Goal: Check status: Check status

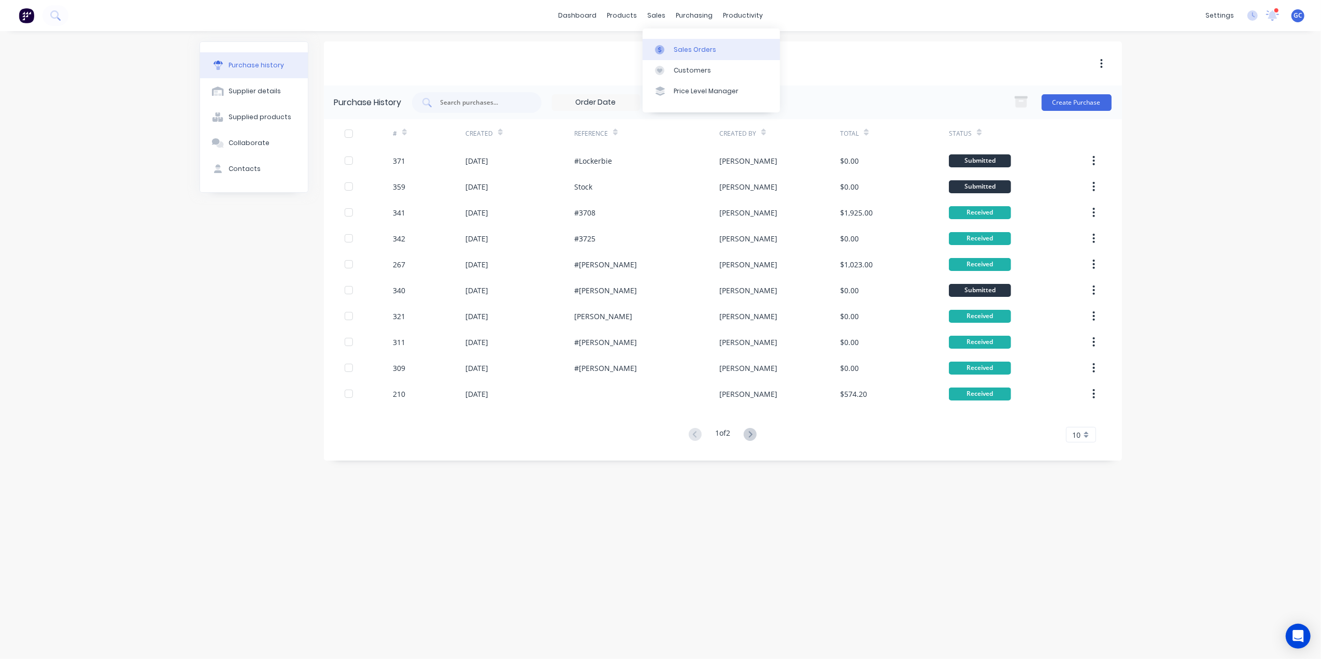
click at [692, 54] on link "Sales Orders" at bounding box center [711, 49] width 137 height 21
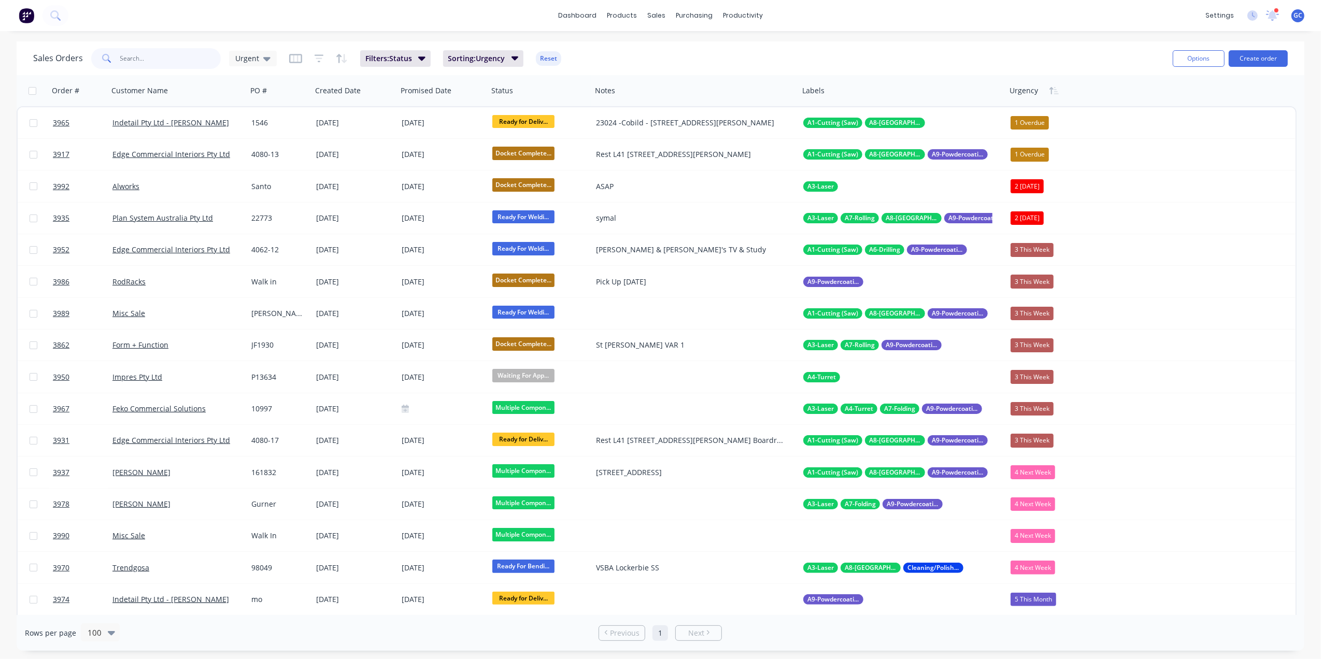
click at [187, 60] on input "text" at bounding box center [170, 58] width 101 height 21
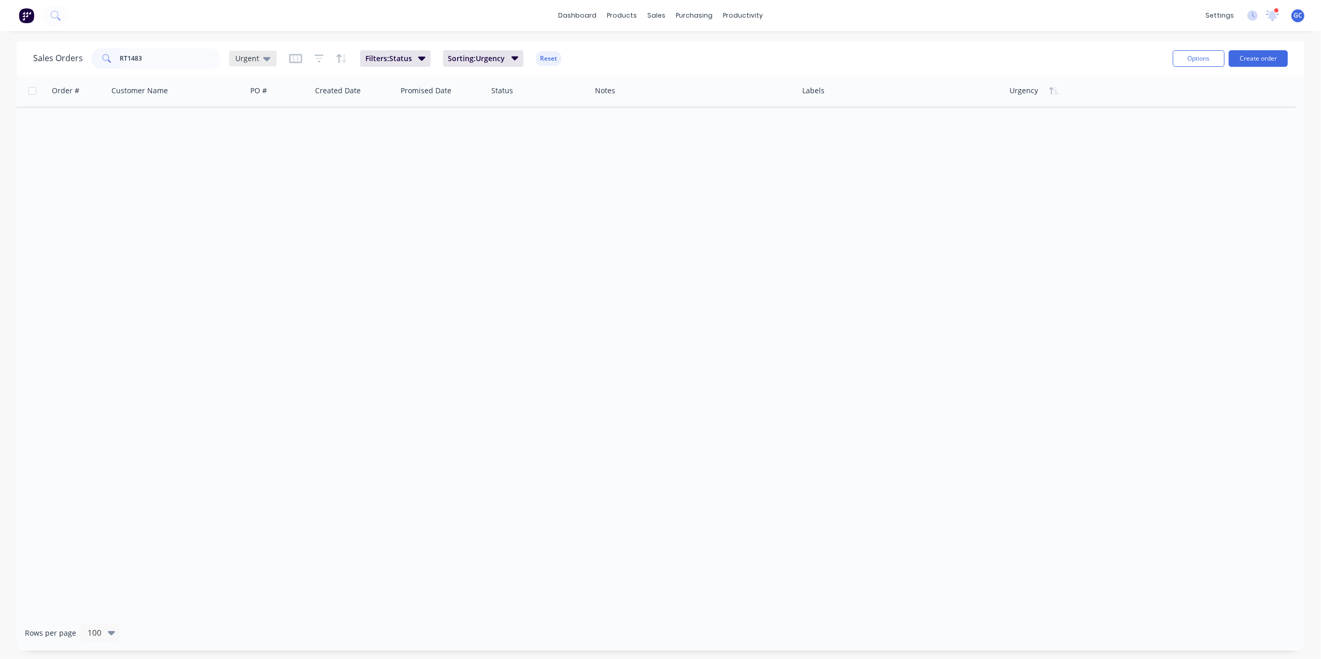
click at [245, 59] on span "Urgent" at bounding box center [247, 58] width 24 height 11
click at [262, 266] on button "[PERSON_NAME]" at bounding box center [291, 271] width 118 height 12
click at [171, 60] on input "RT1483" at bounding box center [170, 58] width 101 height 21
click at [191, 61] on input "RT1483" at bounding box center [170, 58] width 101 height 21
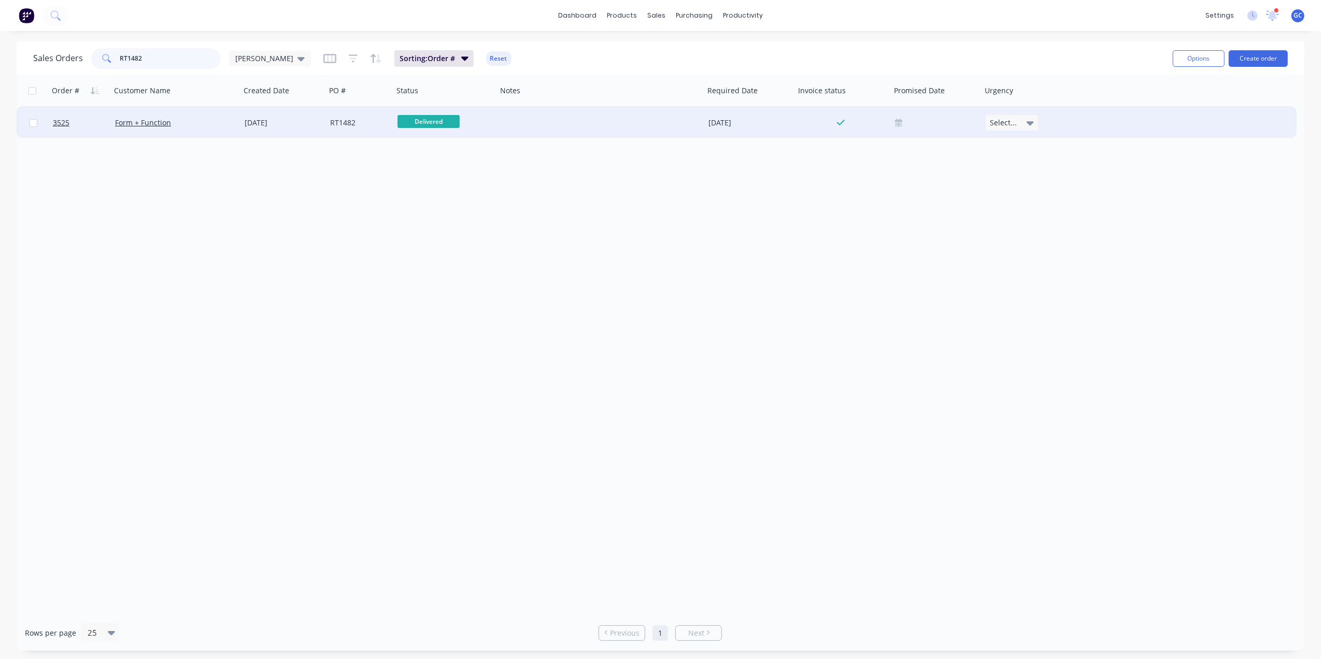
type input "RT1482"
click at [242, 120] on div "[DATE]" at bounding box center [283, 122] width 86 height 31
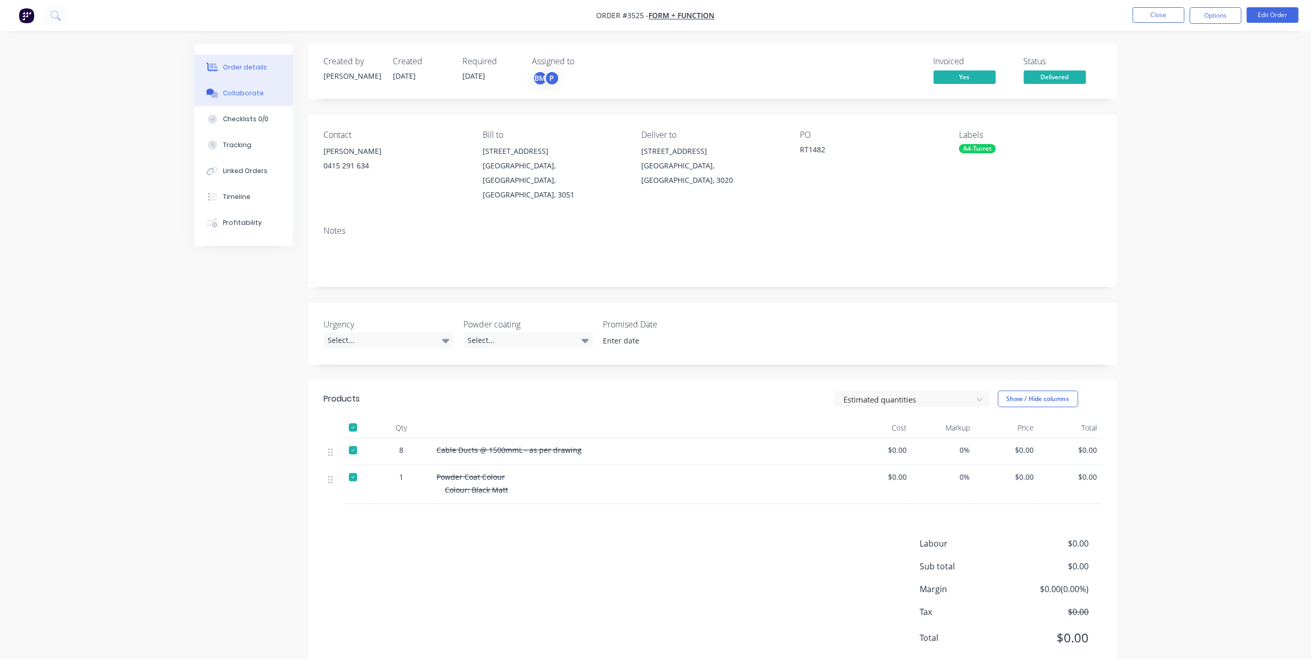
click at [247, 86] on button "Collaborate" at bounding box center [243, 93] width 98 height 26
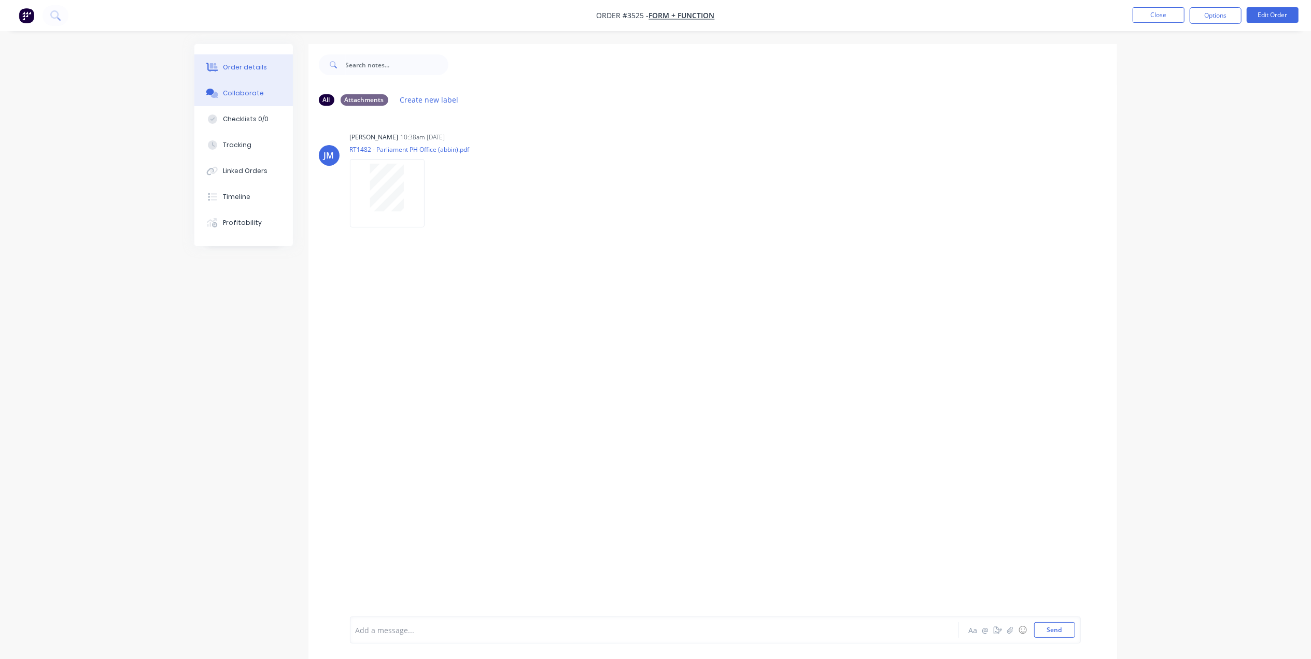
click at [254, 68] on div "Order details" at bounding box center [245, 67] width 44 height 9
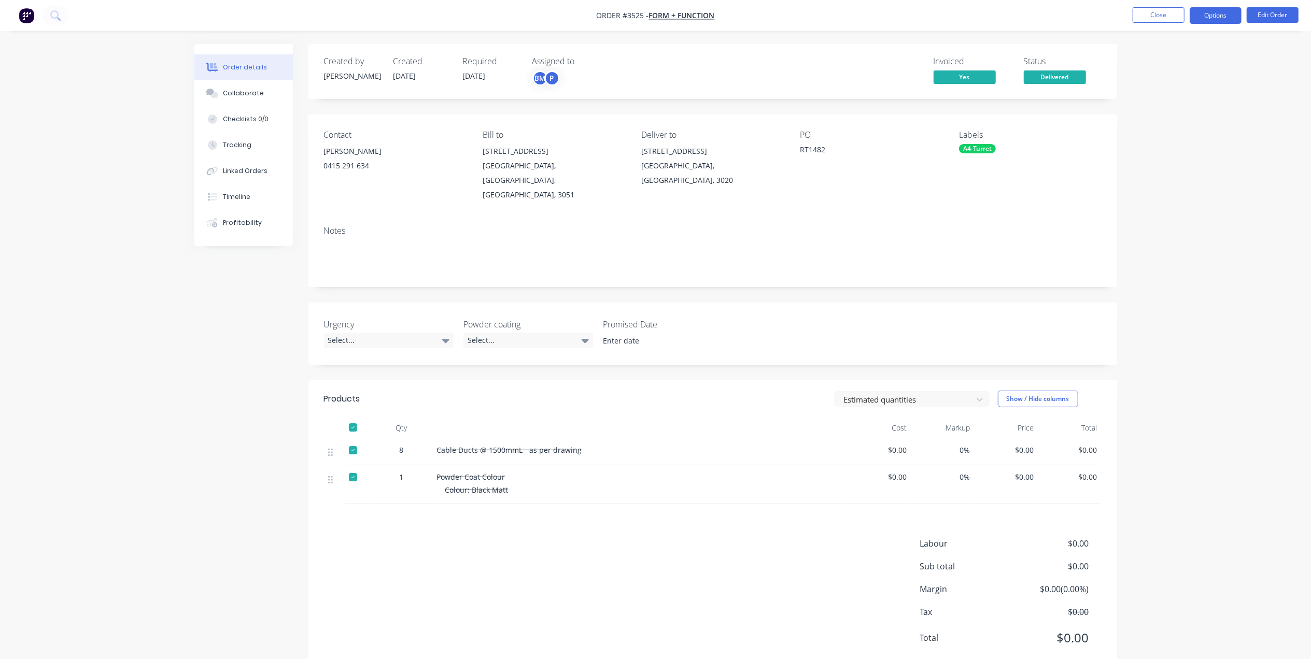
click at [1219, 16] on button "Options" at bounding box center [1215, 15] width 52 height 17
click at [1178, 117] on button "Work Order" at bounding box center [1184, 125] width 114 height 21
click at [1182, 94] on button "Without pricing" at bounding box center [1184, 104] width 114 height 21
click at [1168, 15] on button "Close" at bounding box center [1158, 15] width 52 height 16
